Goal: Communication & Community: Participate in discussion

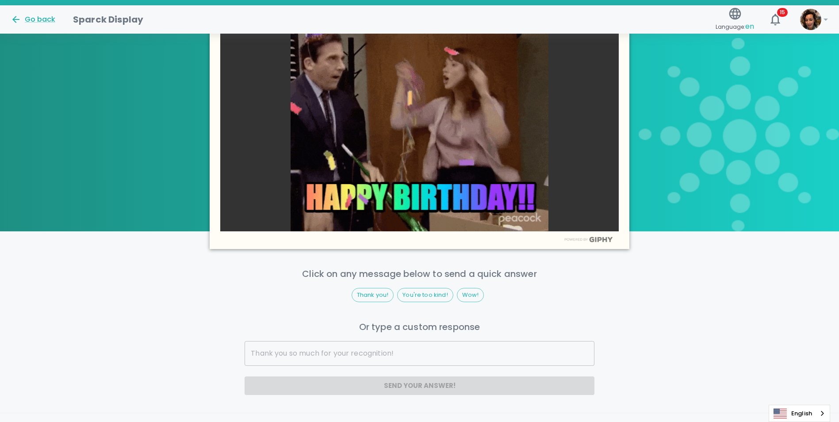
scroll to position [385, 0]
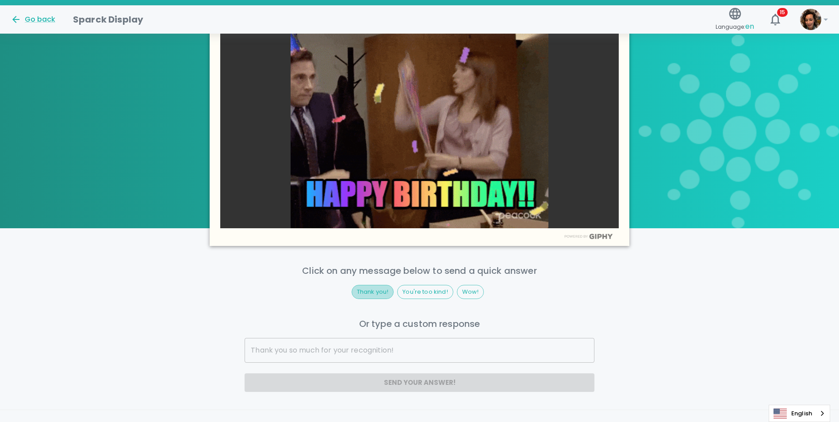
click at [360, 290] on span "Thank you!" at bounding box center [373, 292] width 42 height 9
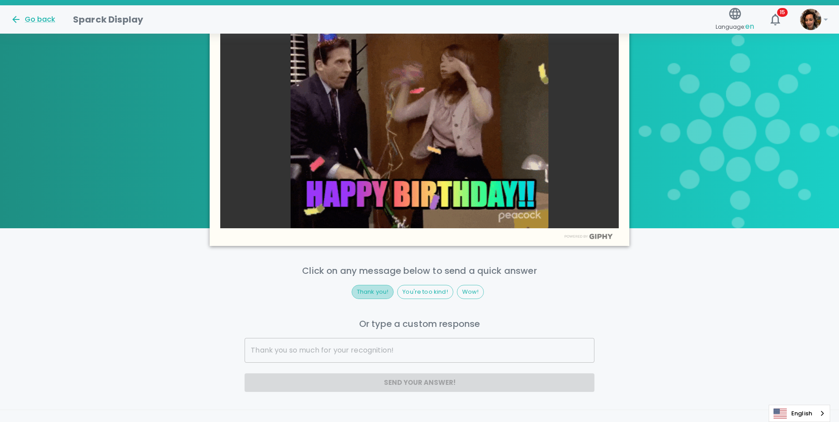
type input "Thank you!"
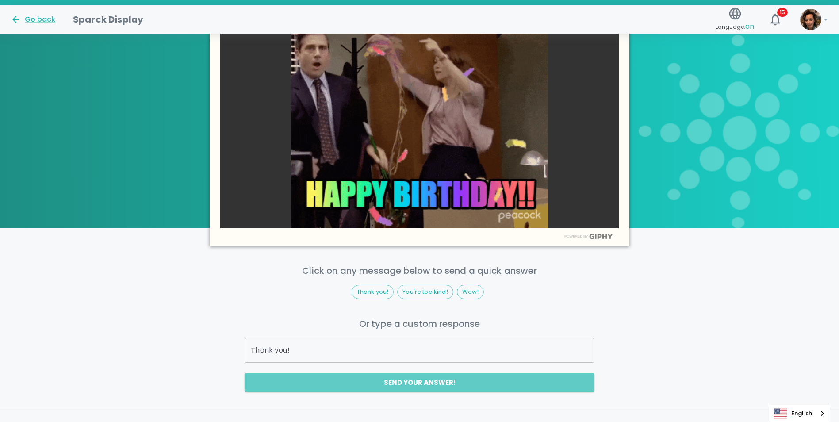
click at [373, 382] on button "Send your answer!" at bounding box center [420, 382] width 350 height 19
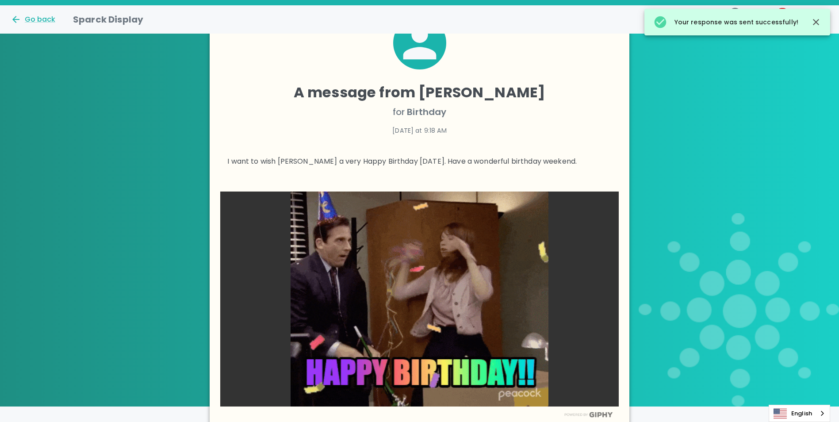
scroll to position [0, 0]
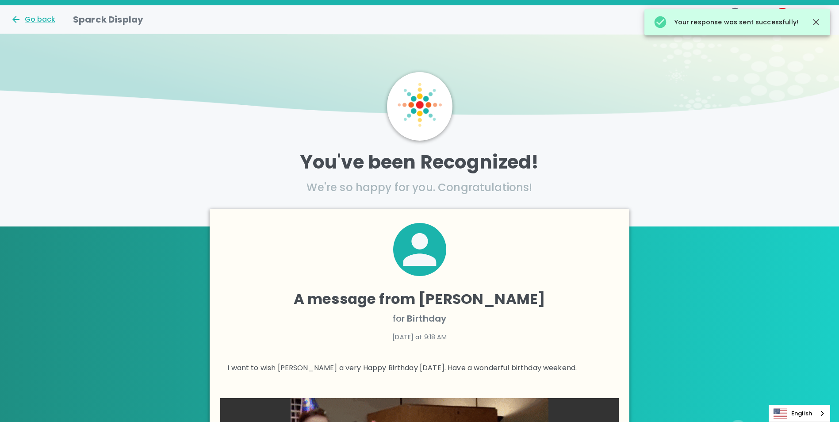
click at [36, 18] on div "Go back" at bounding box center [33, 19] width 45 height 11
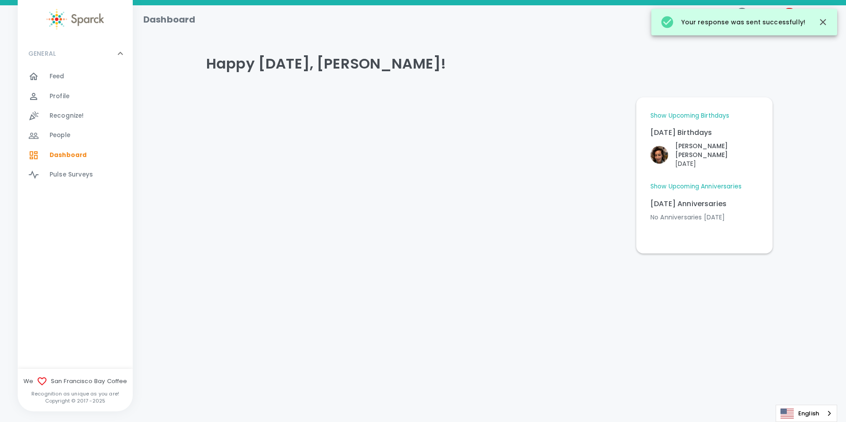
click at [74, 77] on div "Feed 0" at bounding box center [91, 76] width 83 height 12
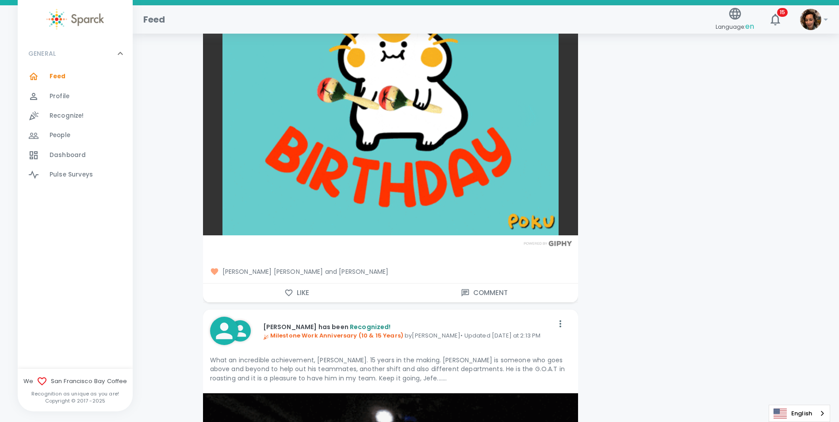
scroll to position [1147, 0]
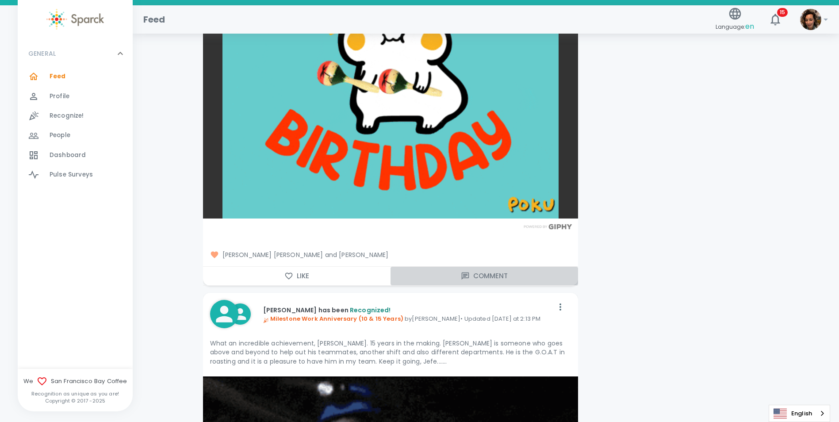
click at [485, 278] on button "Comment" at bounding box center [485, 276] width 188 height 19
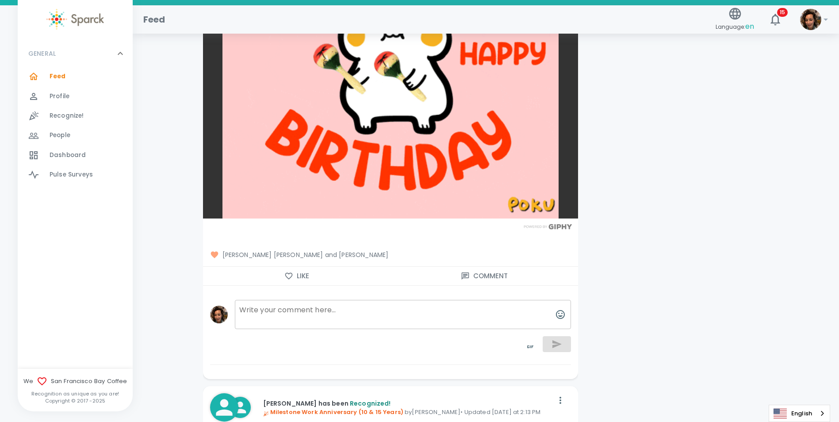
click at [388, 309] on textarea at bounding box center [403, 314] width 336 height 29
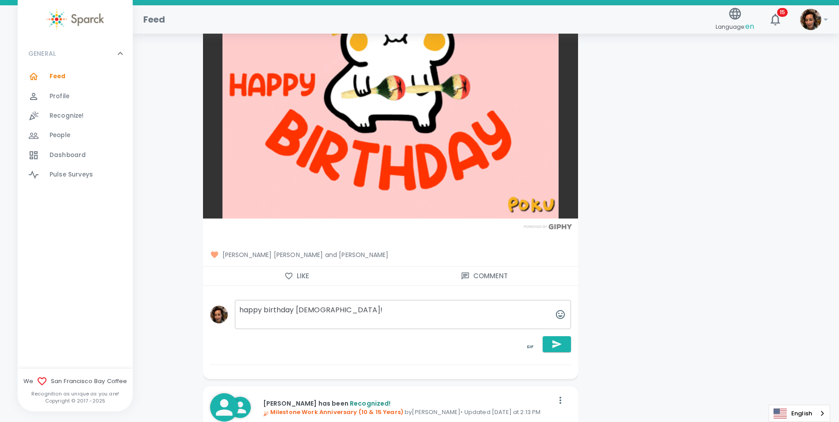
click at [243, 310] on textarea "happy birthday [DEMOGRAPHIC_DATA]!" at bounding box center [403, 314] width 336 height 29
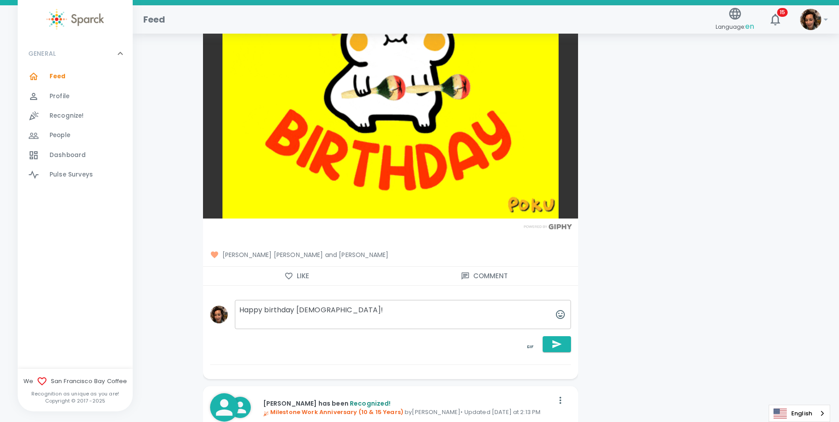
type textarea "Happy birthday [DEMOGRAPHIC_DATA]!"
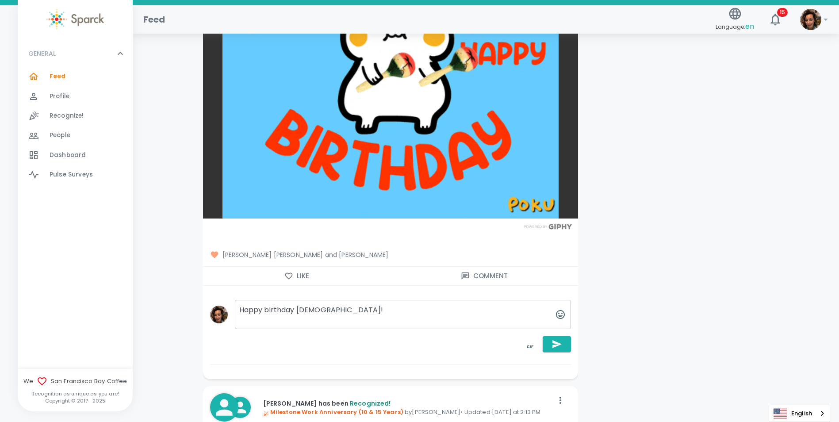
click at [563, 348] on button "button" at bounding box center [557, 344] width 28 height 16
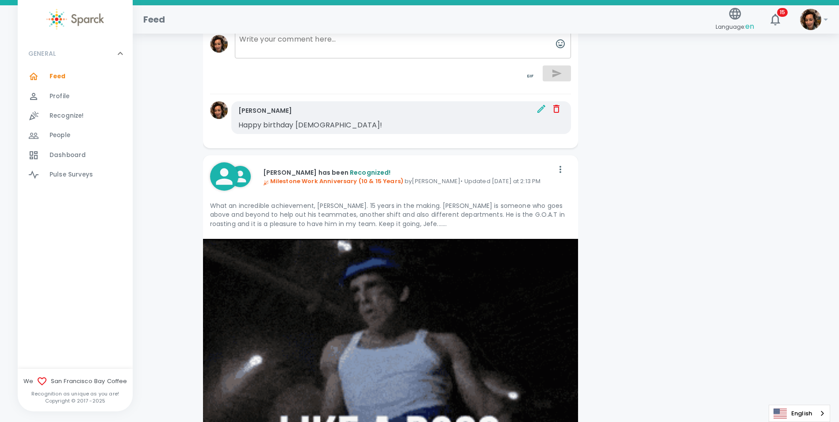
scroll to position [22, 0]
